Goal: Transaction & Acquisition: Book appointment/travel/reservation

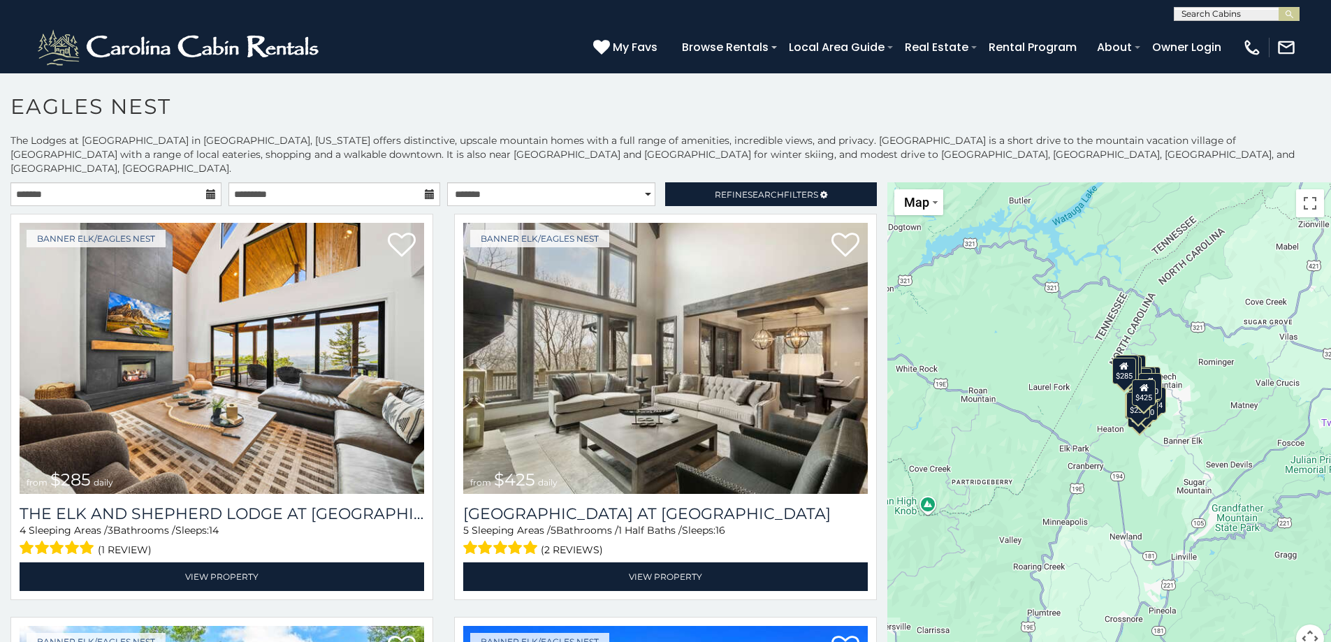
click at [211, 189] on icon at bounding box center [211, 194] width 10 height 10
click at [206, 189] on icon at bounding box center [211, 194] width 10 height 10
click at [153, 182] on input "text" at bounding box center [115, 194] width 211 height 24
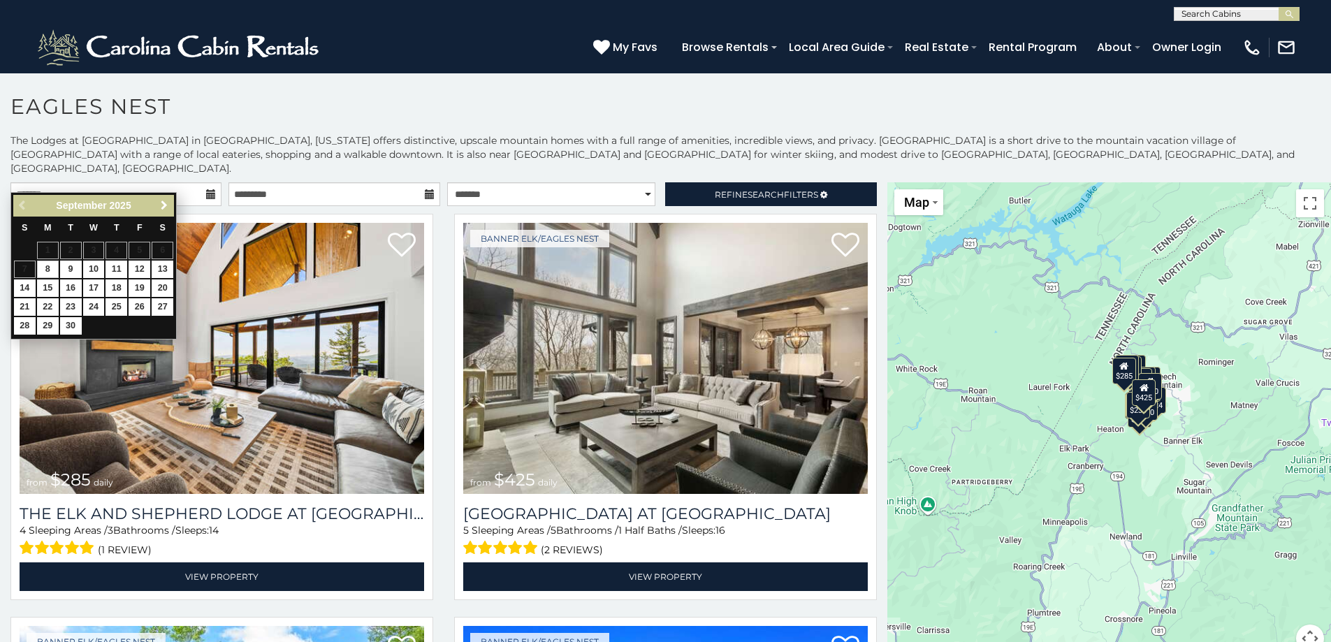
click at [168, 201] on span "Next" at bounding box center [164, 205] width 11 height 11
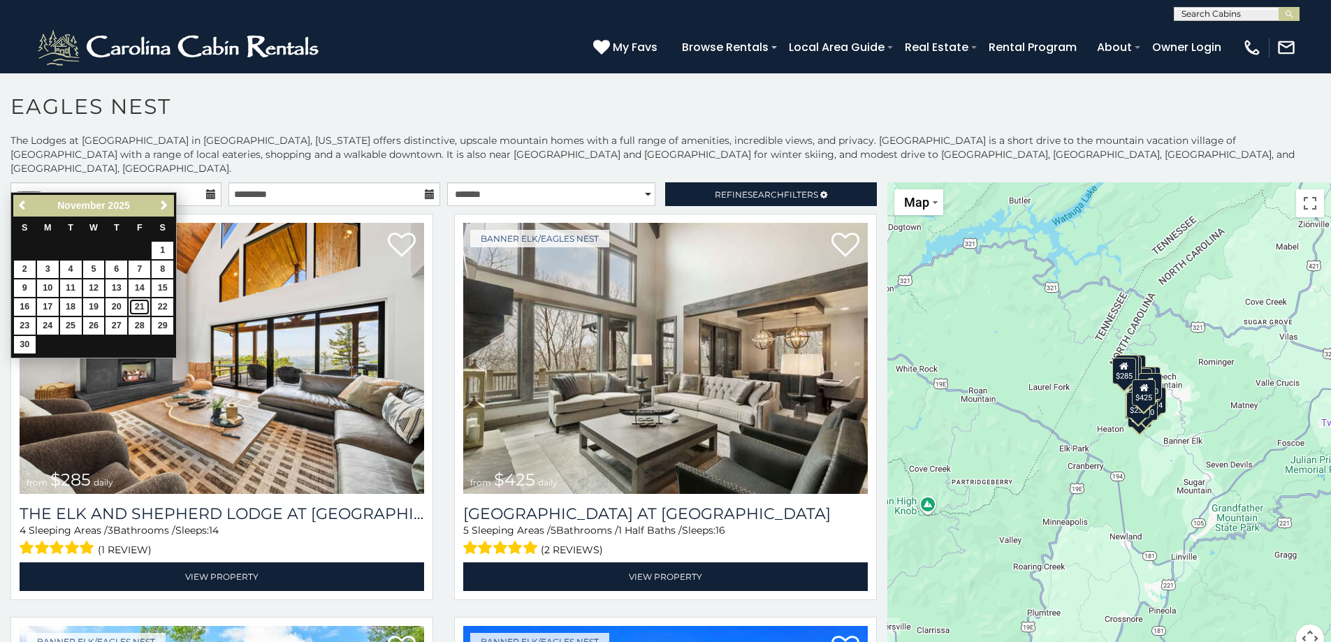
click at [145, 302] on link "21" at bounding box center [140, 306] width 22 height 17
type input "**********"
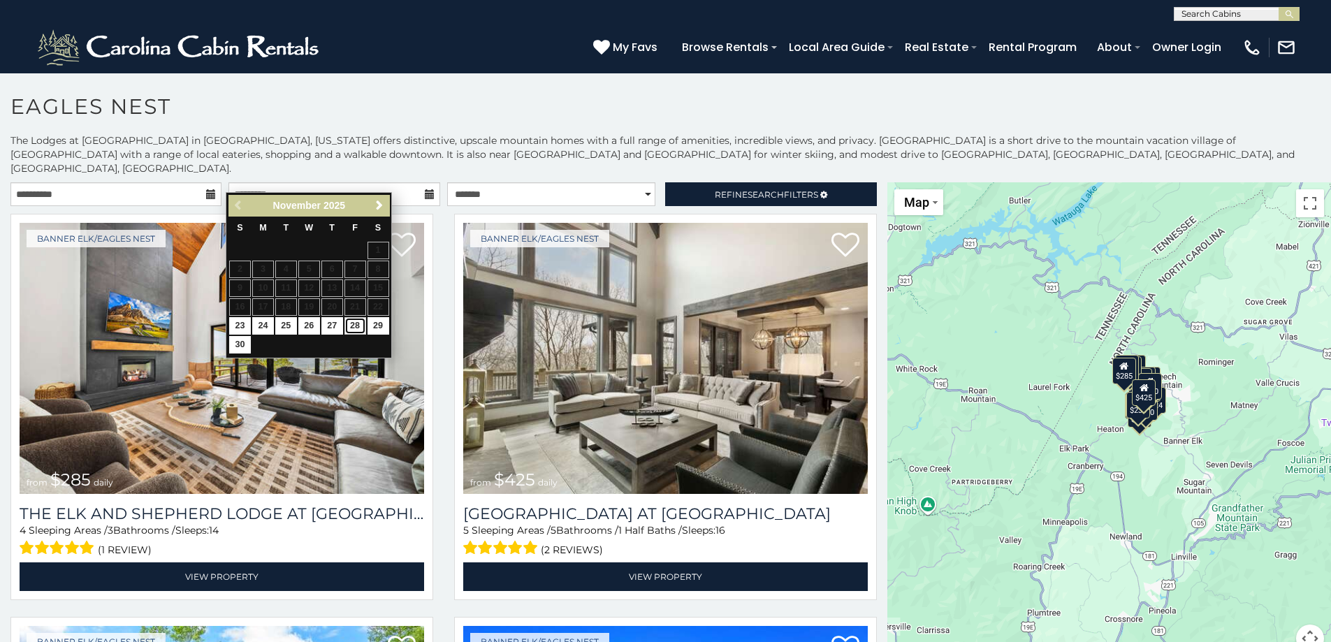
click at [359, 325] on link "28" at bounding box center [356, 325] width 22 height 17
type input "**********"
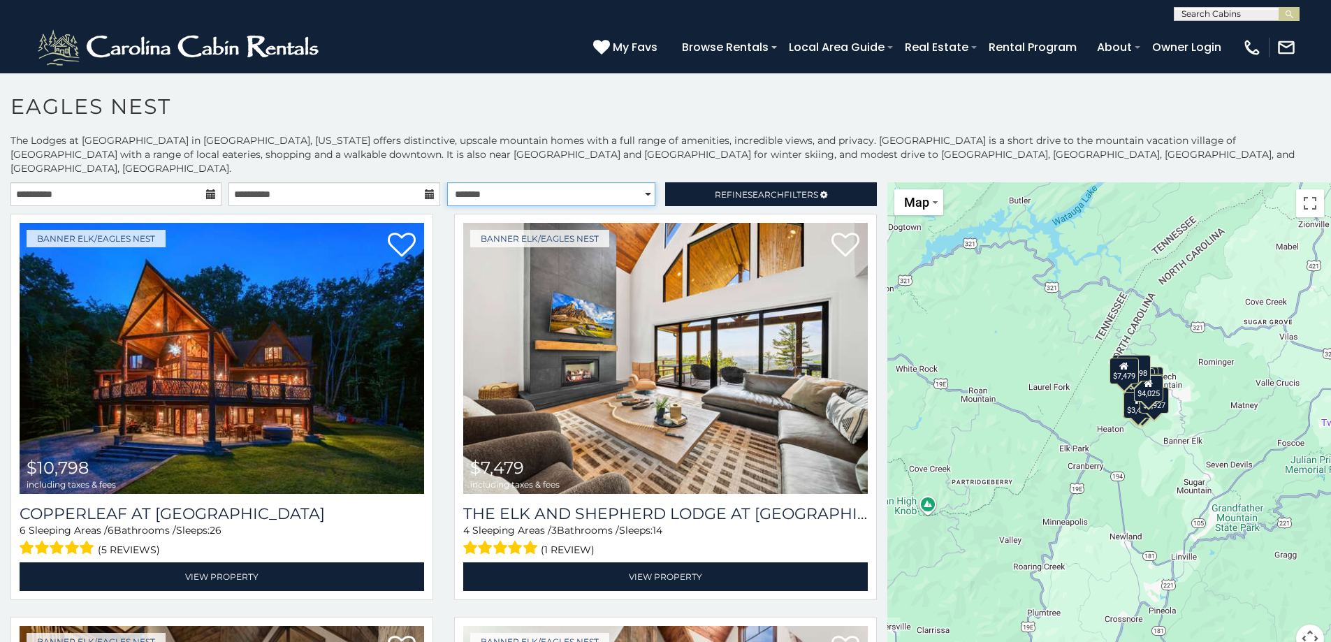
click at [640, 182] on select "**********" at bounding box center [551, 194] width 208 height 24
select select "**********"
click at [447, 182] on select "**********" at bounding box center [551, 194] width 208 height 24
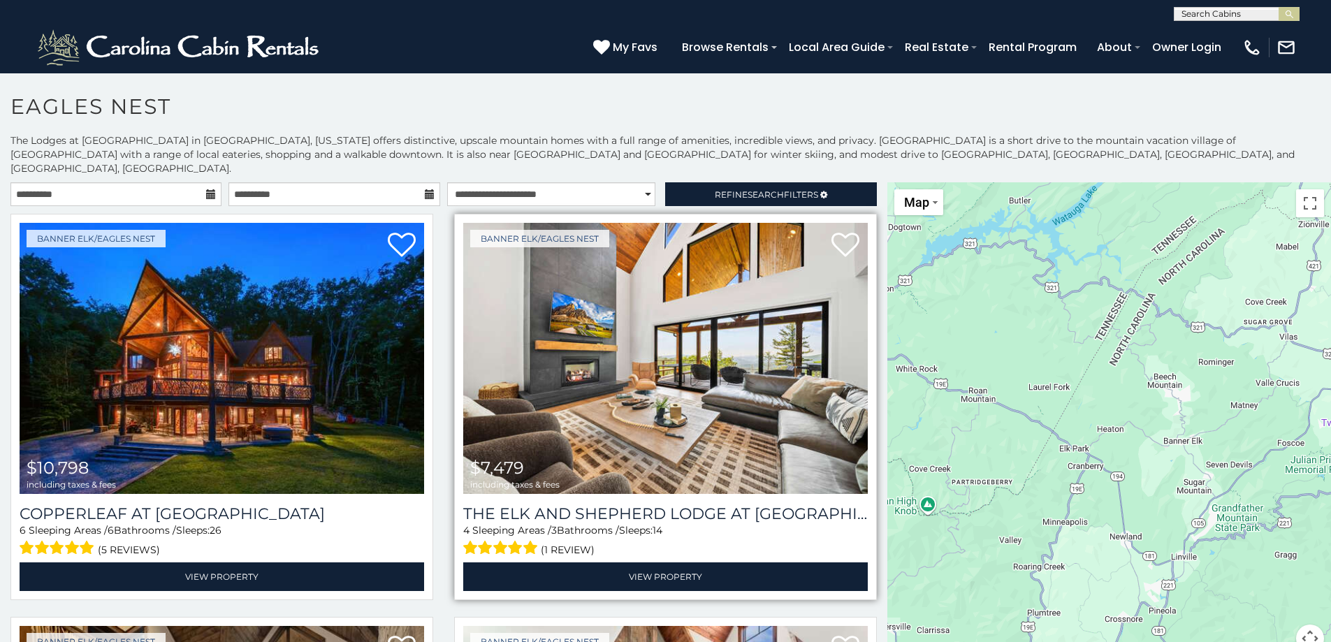
click at [624, 223] on img at bounding box center [665, 358] width 405 height 271
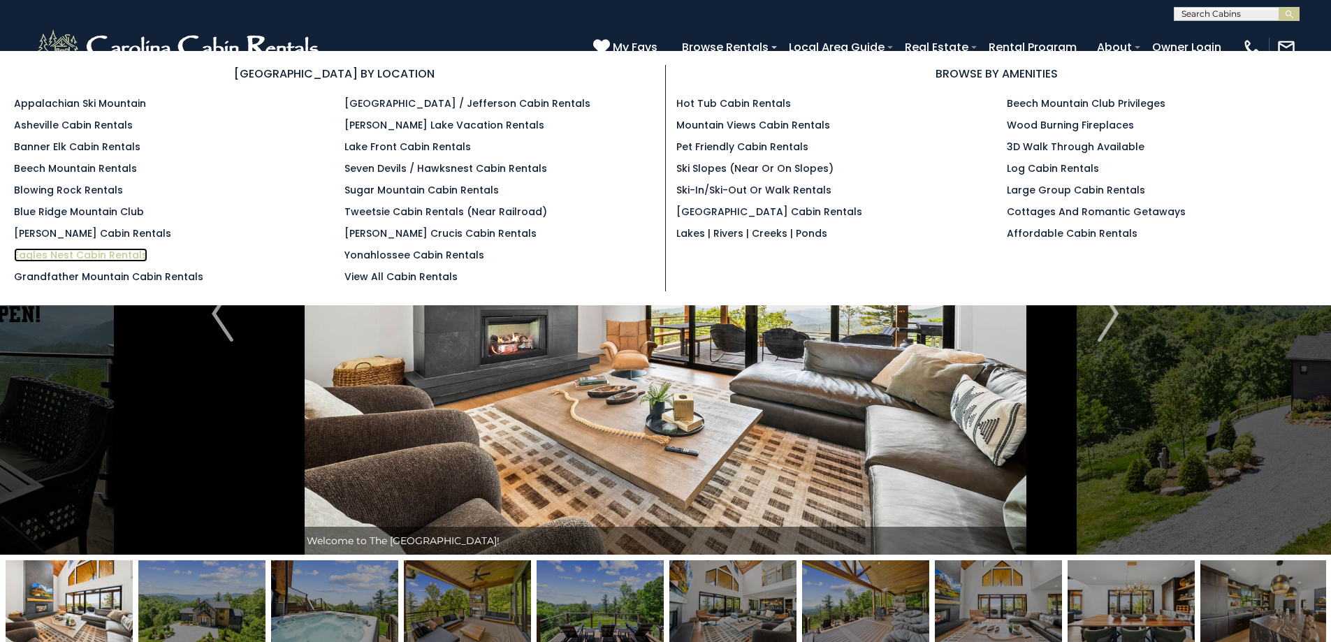
click at [66, 259] on link "Eagles Nest Cabin Rentals" at bounding box center [80, 255] width 133 height 14
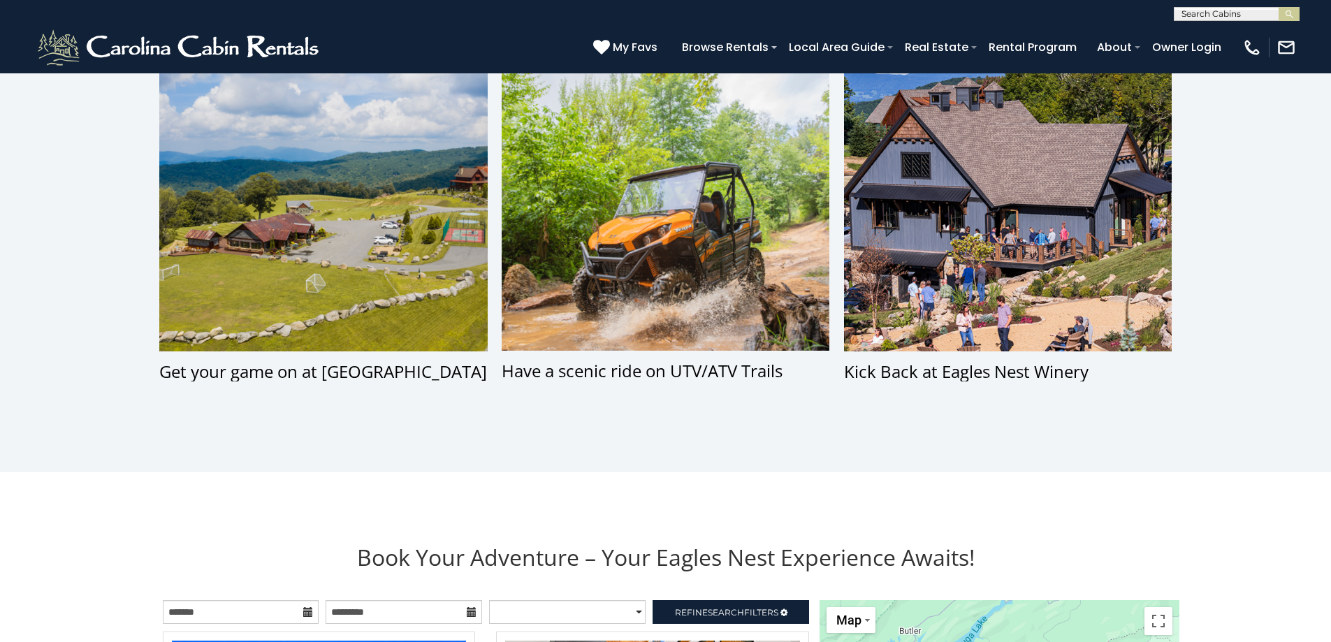
scroll to position [1071, 0]
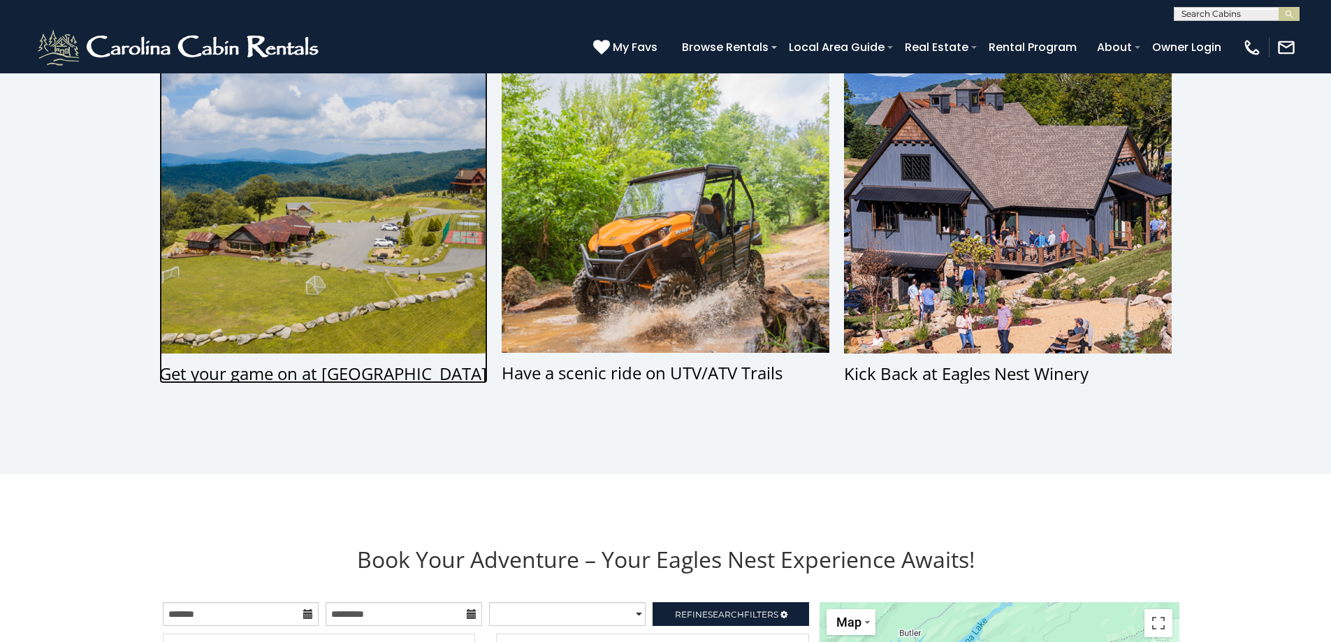
click at [281, 375] on div "Get your game on at [GEOGRAPHIC_DATA]" at bounding box center [323, 374] width 329 height 20
click at [296, 303] on img at bounding box center [323, 208] width 329 height 289
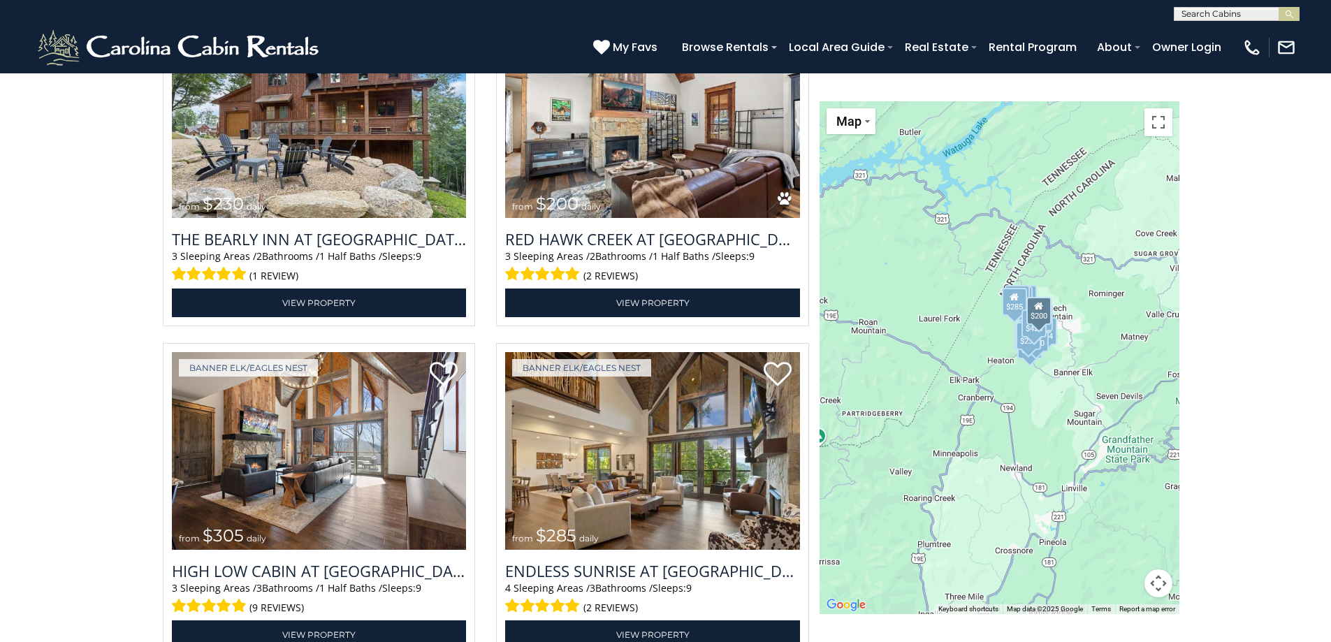
scroll to position [2376, 0]
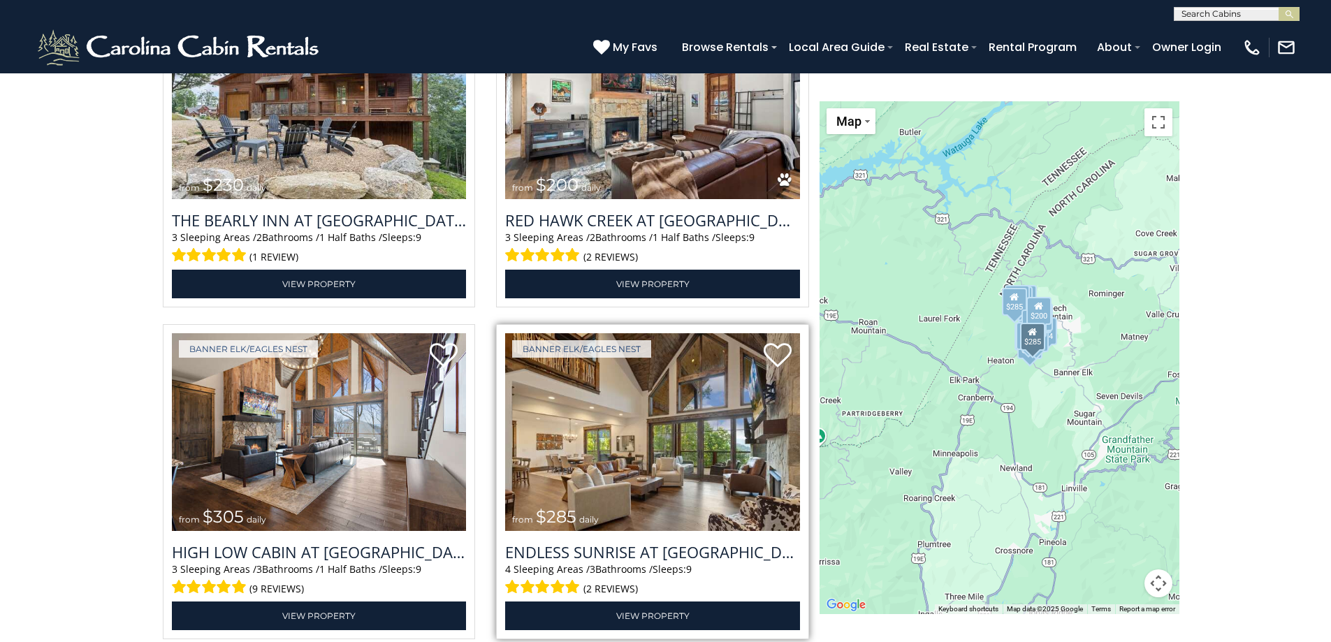
click at [658, 477] on img at bounding box center [652, 432] width 295 height 198
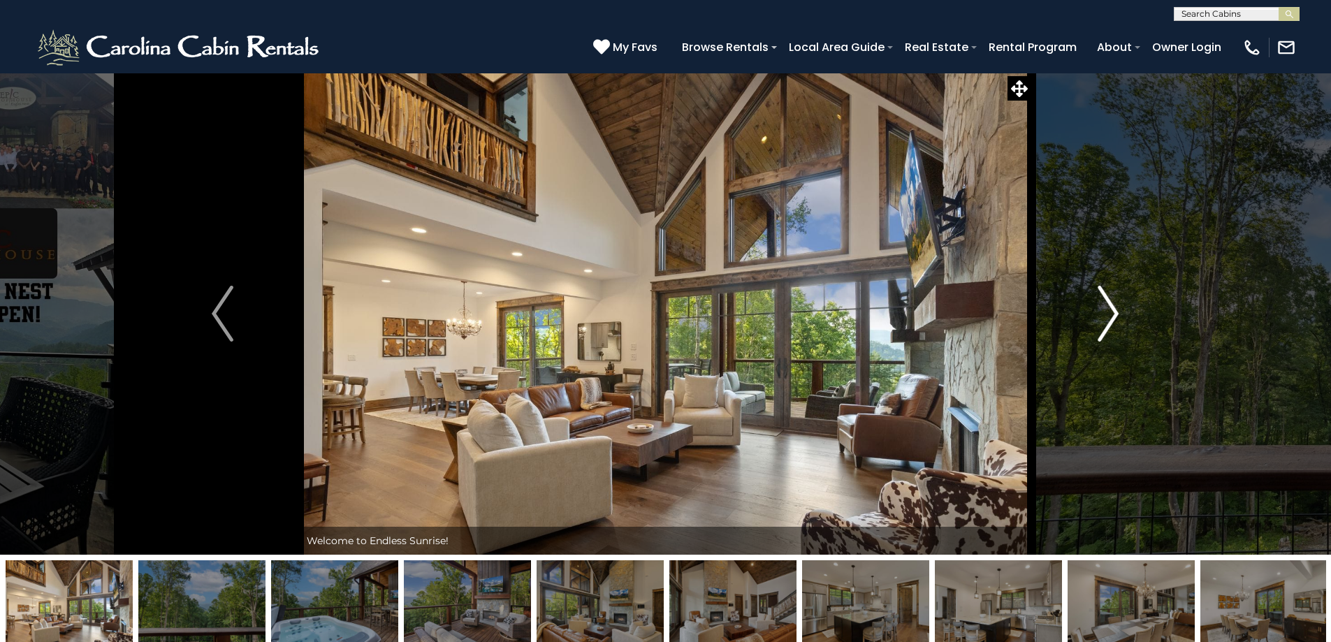
click at [1116, 317] on img "Next" at bounding box center [1108, 314] width 21 height 56
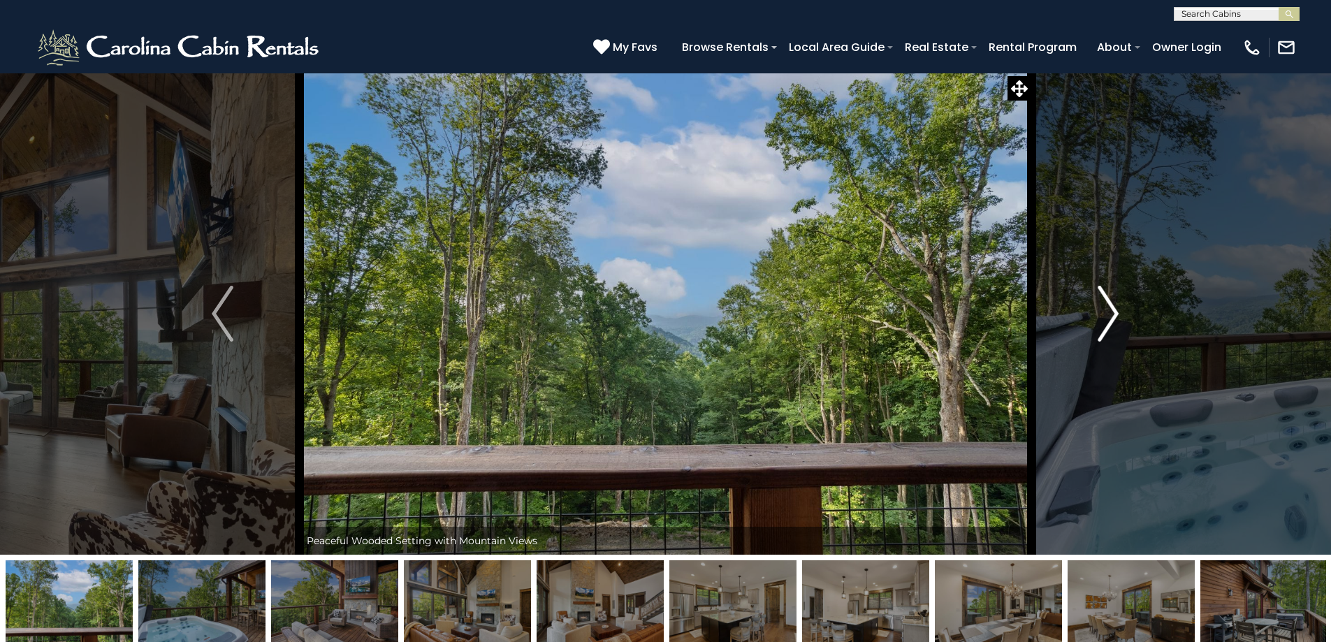
click at [1116, 317] on img "Next" at bounding box center [1108, 314] width 21 height 56
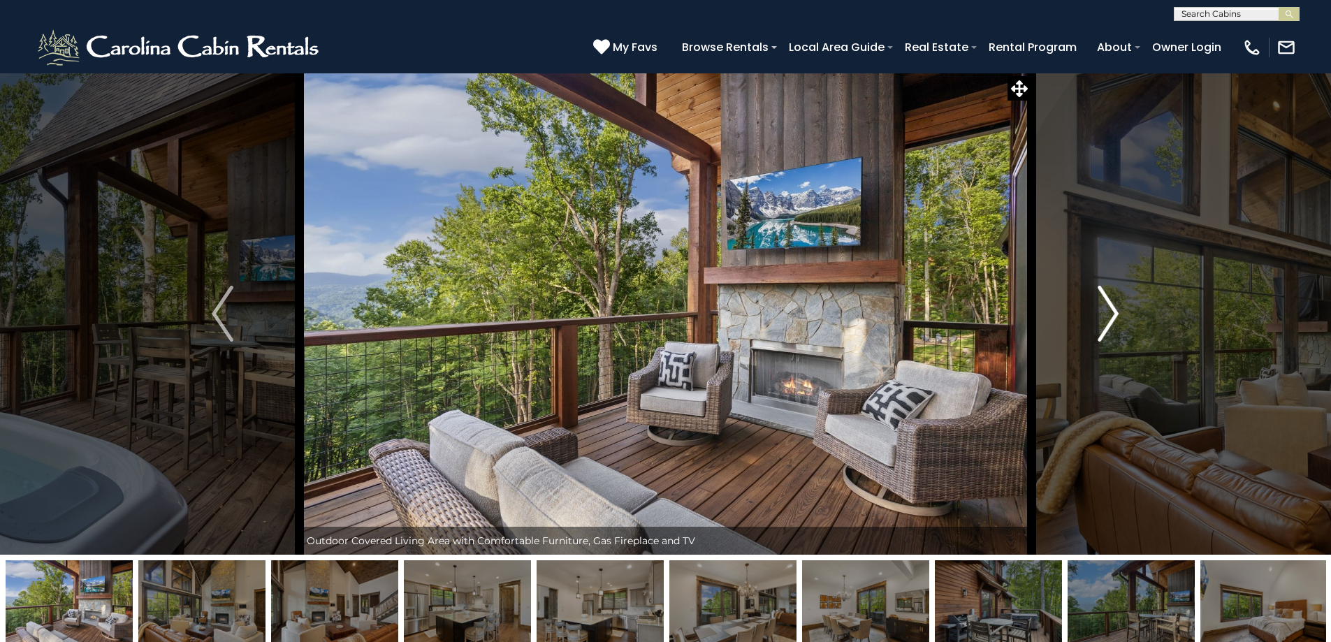
click at [1116, 317] on img "Next" at bounding box center [1108, 314] width 21 height 56
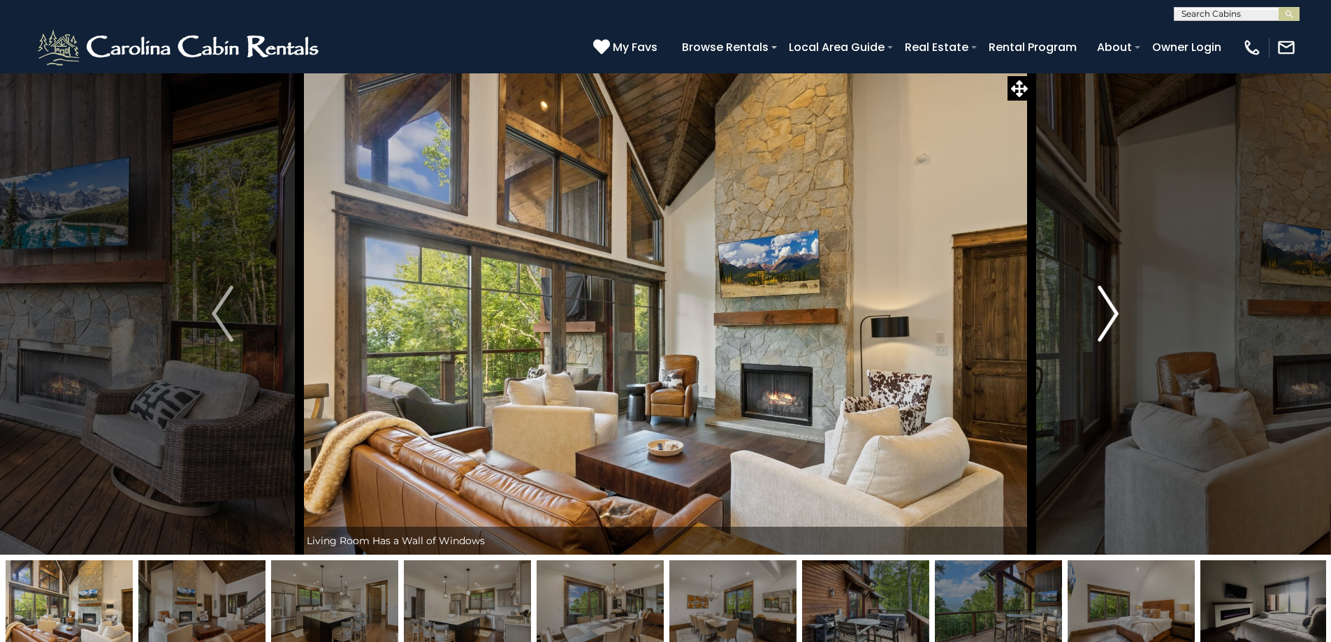
click at [1116, 317] on img "Next" at bounding box center [1108, 314] width 21 height 56
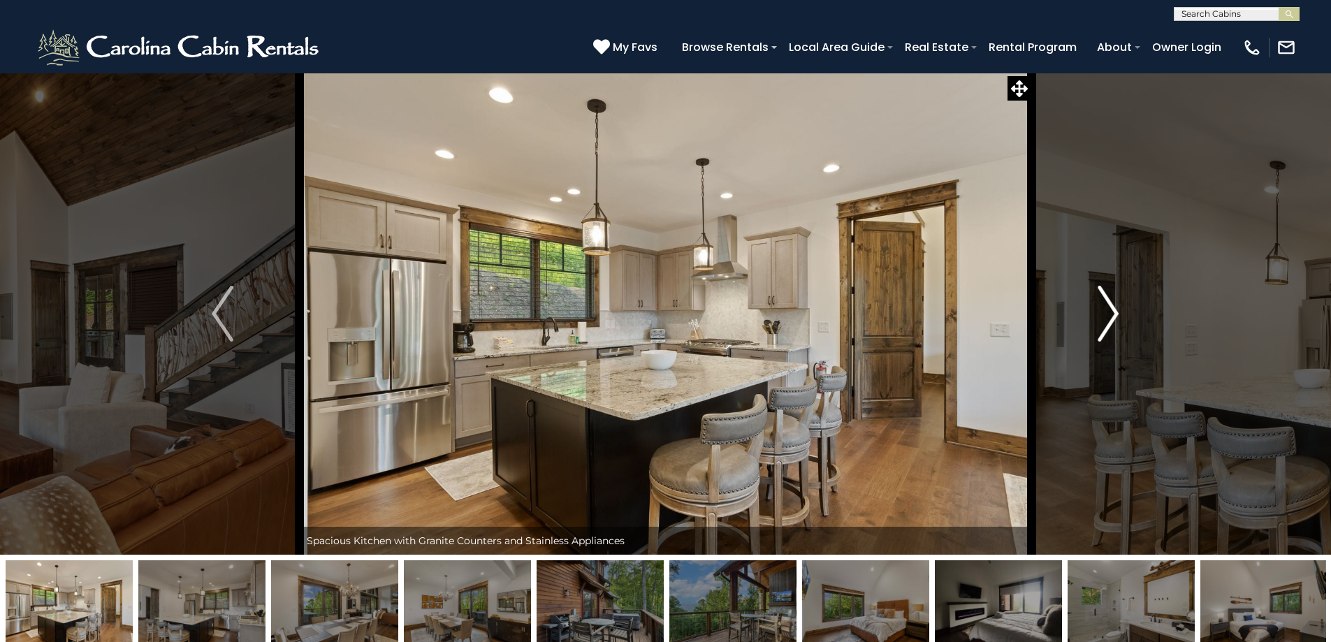
click at [1116, 317] on img "Next" at bounding box center [1108, 314] width 21 height 56
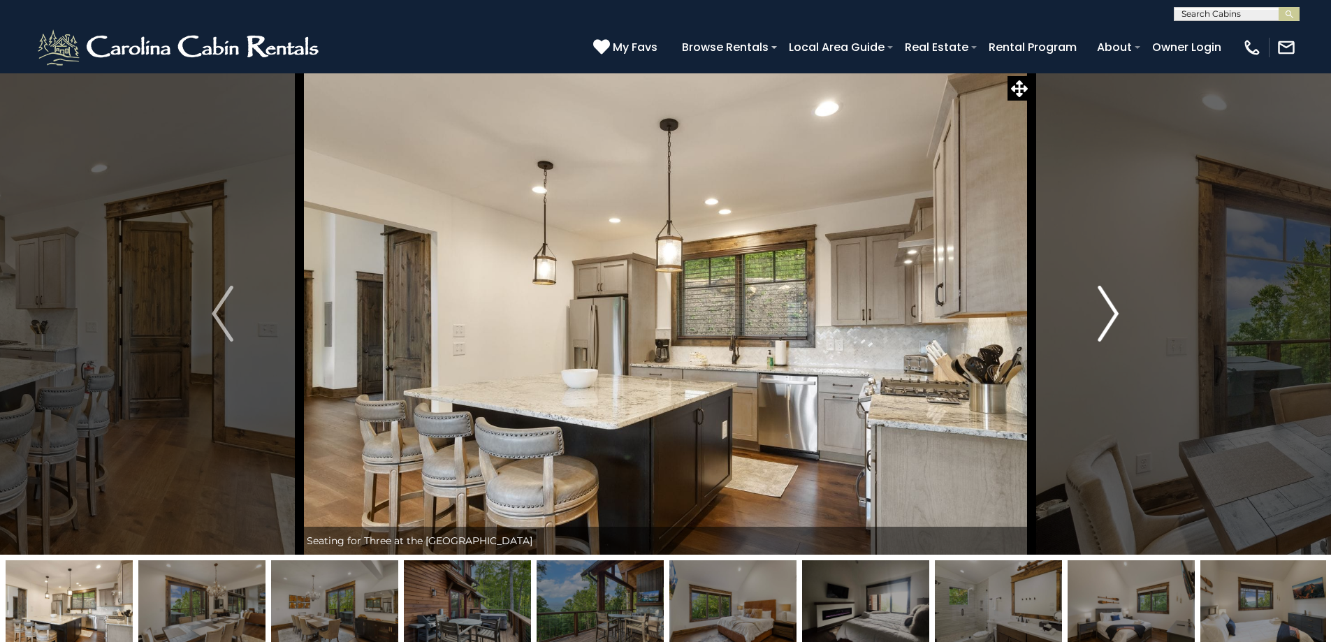
click at [1116, 317] on img "Next" at bounding box center [1108, 314] width 21 height 56
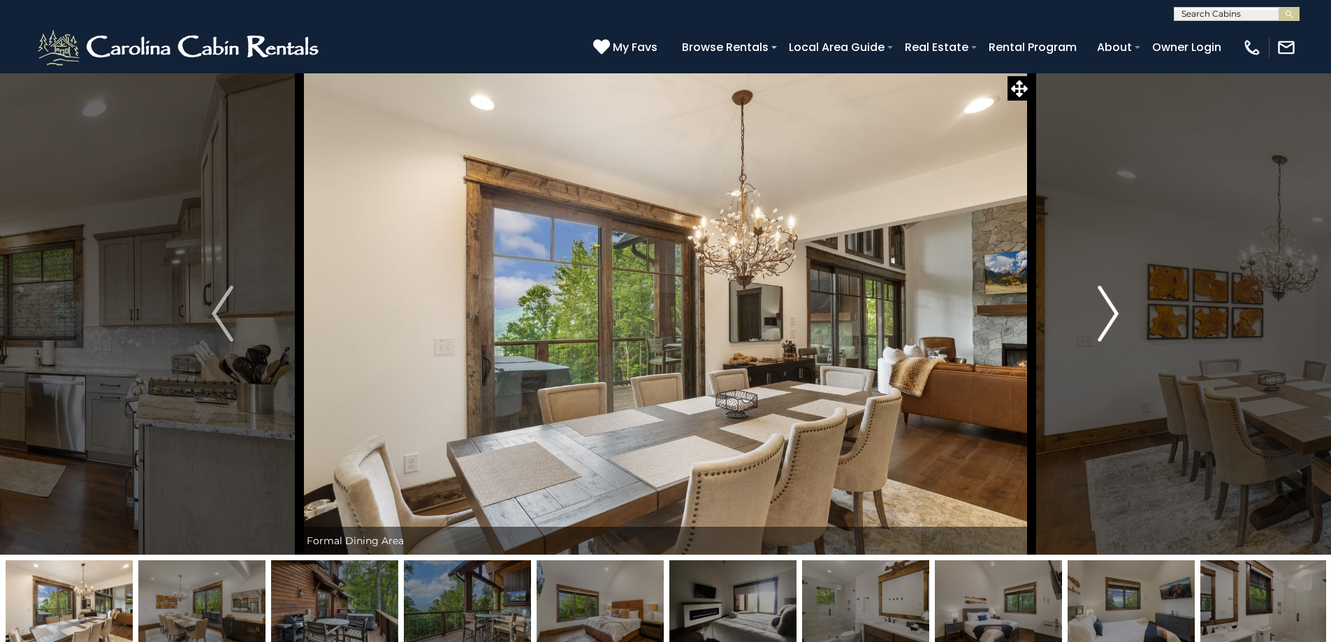
click at [1116, 317] on img "Next" at bounding box center [1108, 314] width 21 height 56
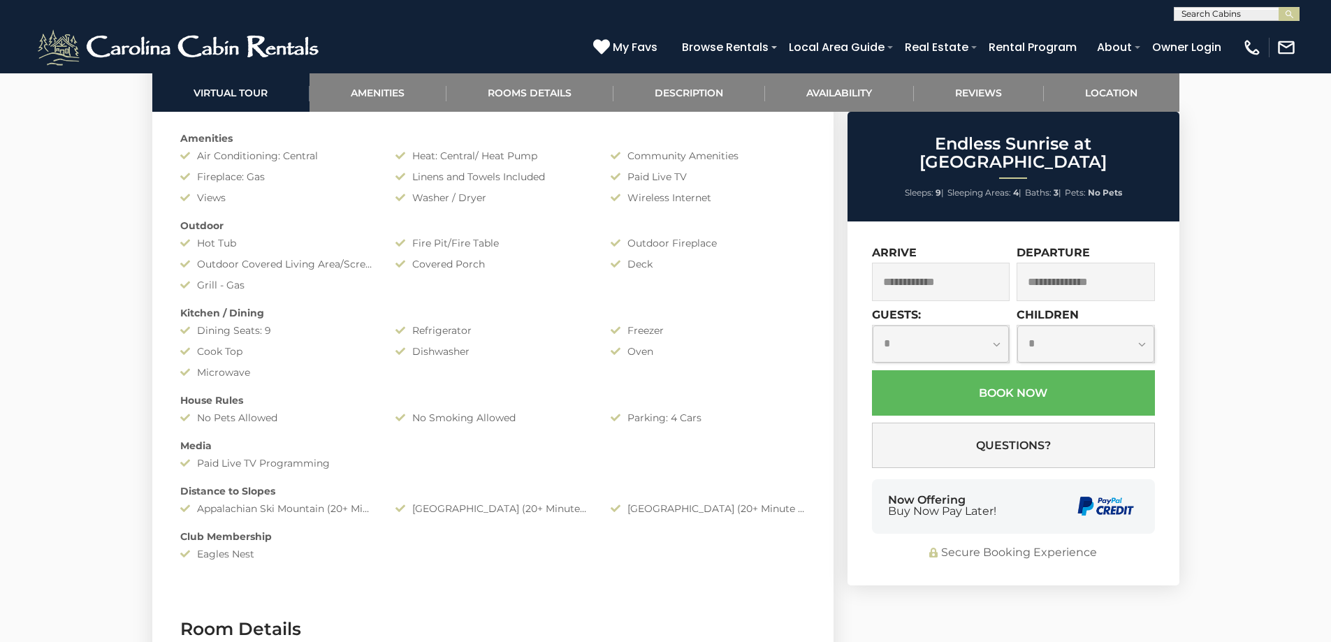
scroll to position [1165, 0]
